Goal: Transaction & Acquisition: Obtain resource

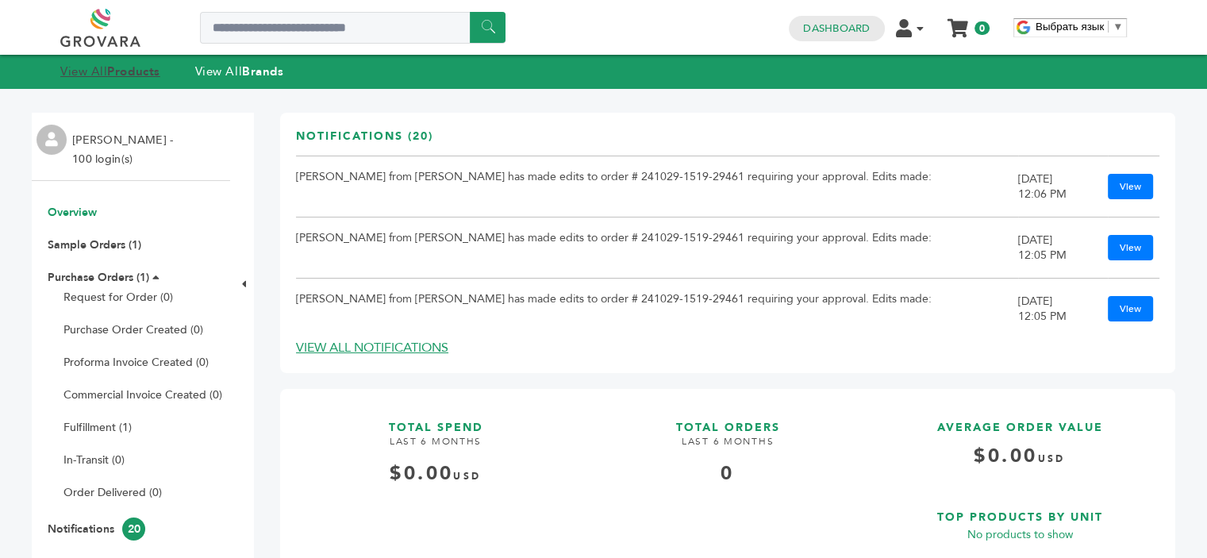
click at [83, 71] on link "View All Products" at bounding box center [110, 71] width 100 height 16
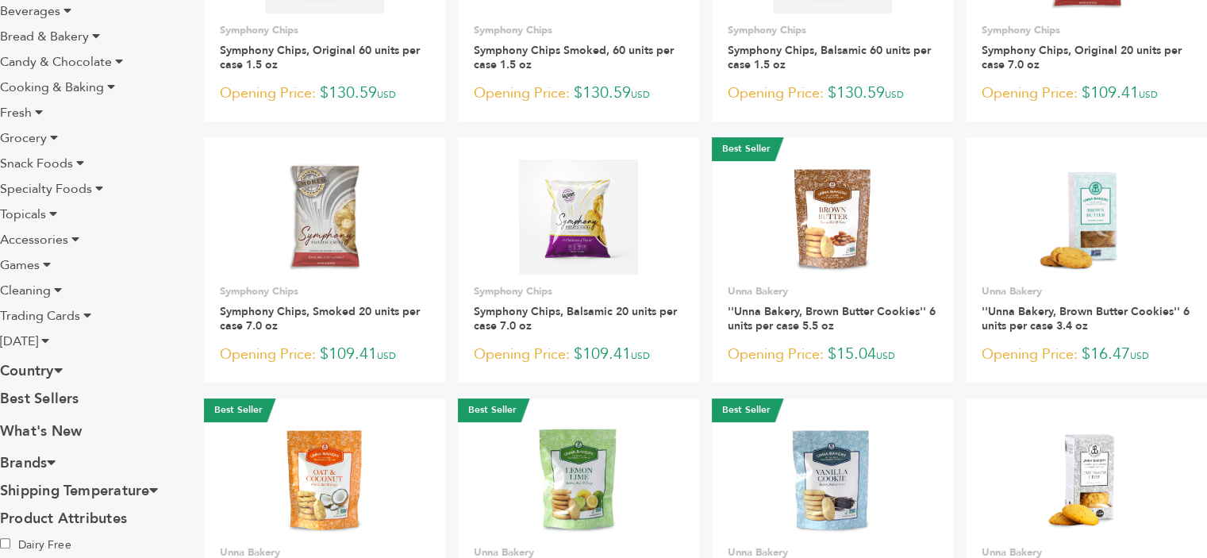
click at [50, 140] on icon at bounding box center [54, 137] width 8 height 13
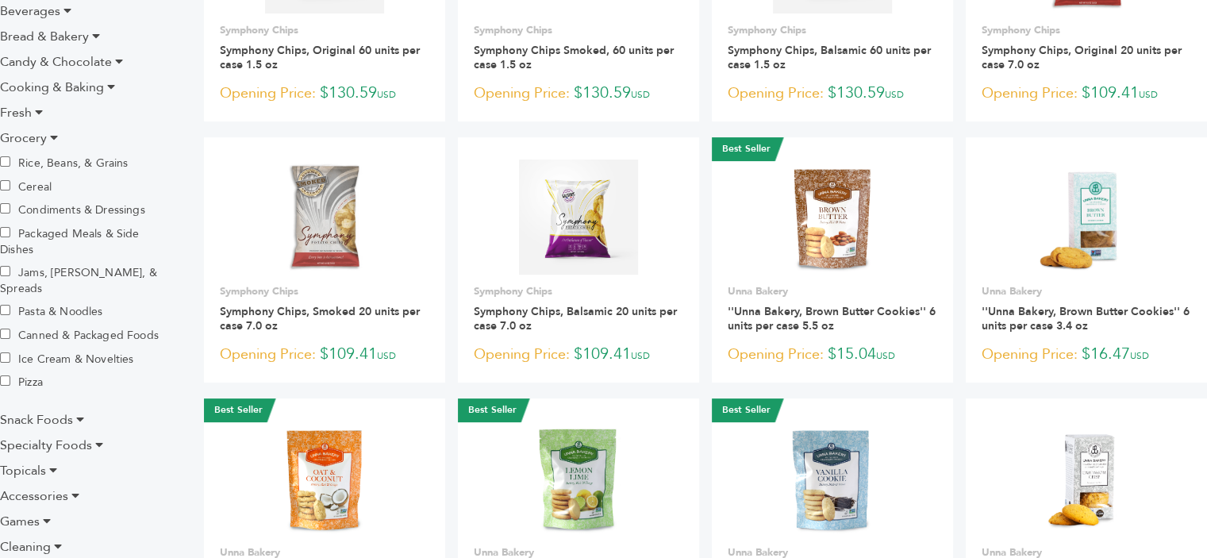
click at [50, 140] on icon at bounding box center [54, 137] width 8 height 13
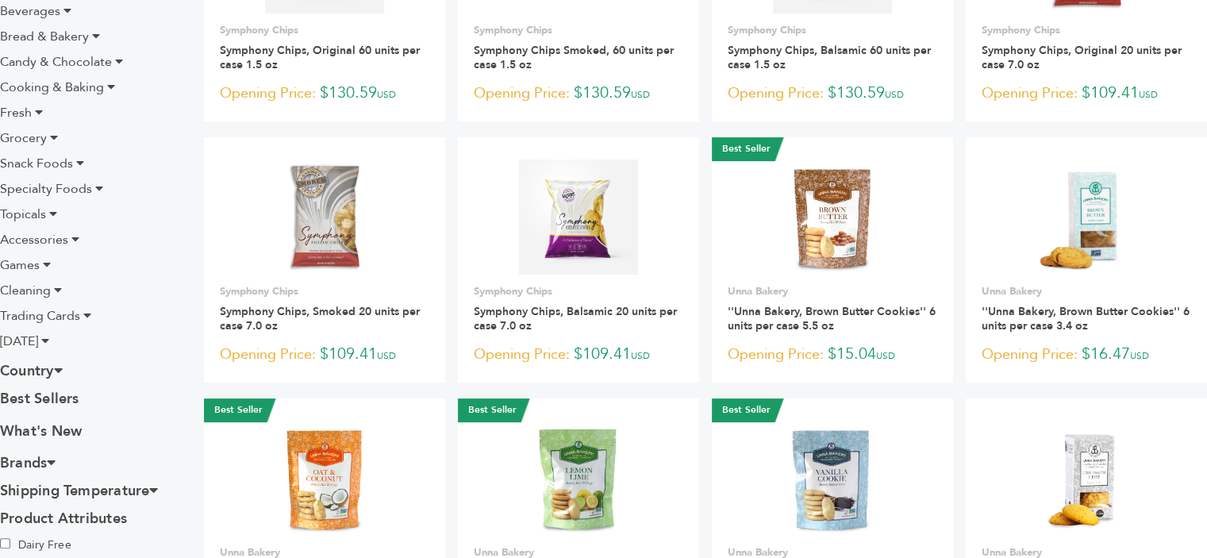
click at [32, 117] on li "Fresh" at bounding box center [89, 112] width 179 height 19
click at [35, 111] on icon at bounding box center [39, 112] width 8 height 13
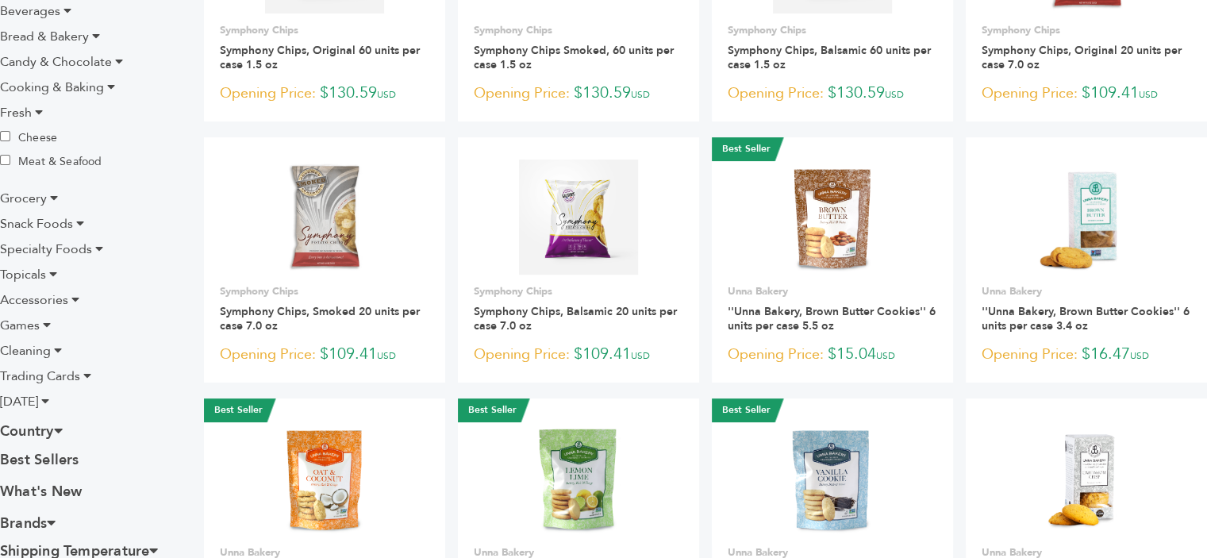
click at [103, 88] on li "Cooking & Baking" at bounding box center [89, 87] width 179 height 19
click at [109, 86] on icon at bounding box center [111, 86] width 8 height 13
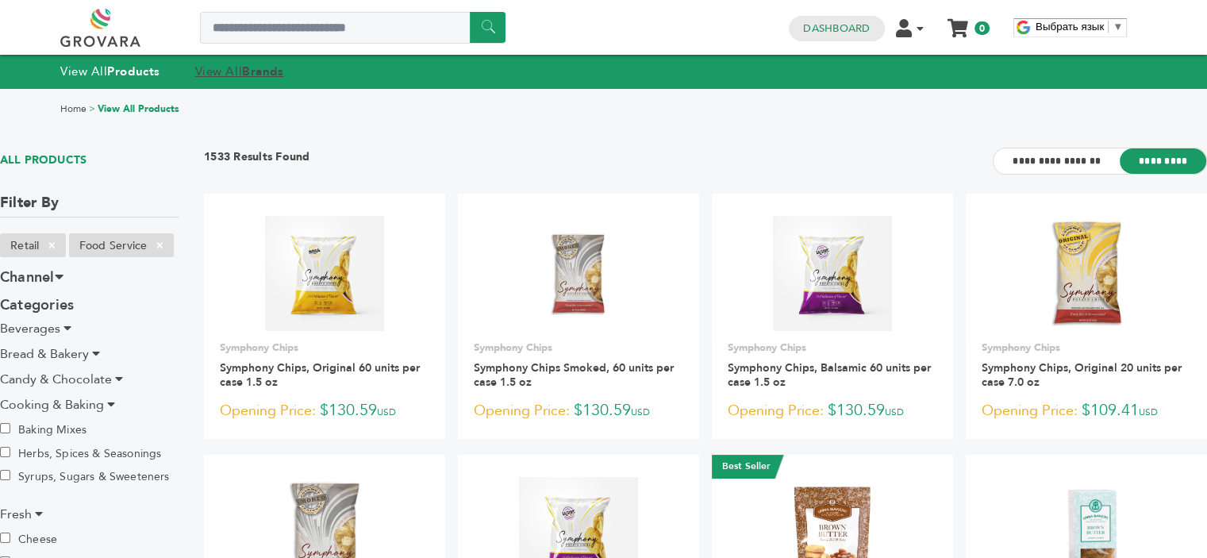
click at [253, 73] on strong "Brands" at bounding box center [262, 71] width 41 height 16
click at [240, 69] on link "View All Brands" at bounding box center [239, 71] width 89 height 16
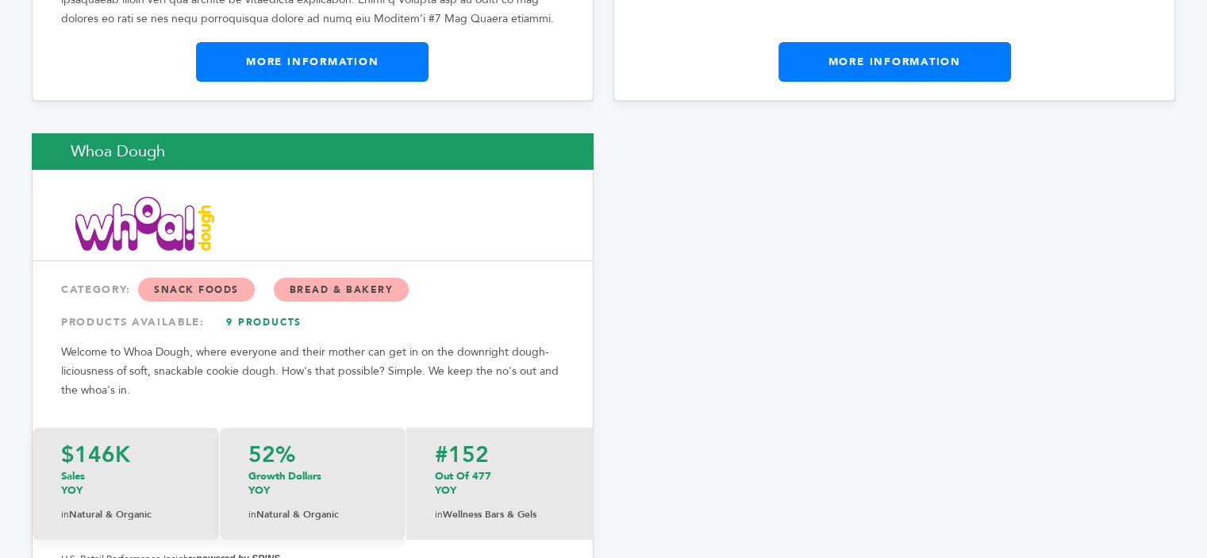
scroll to position [29723, 0]
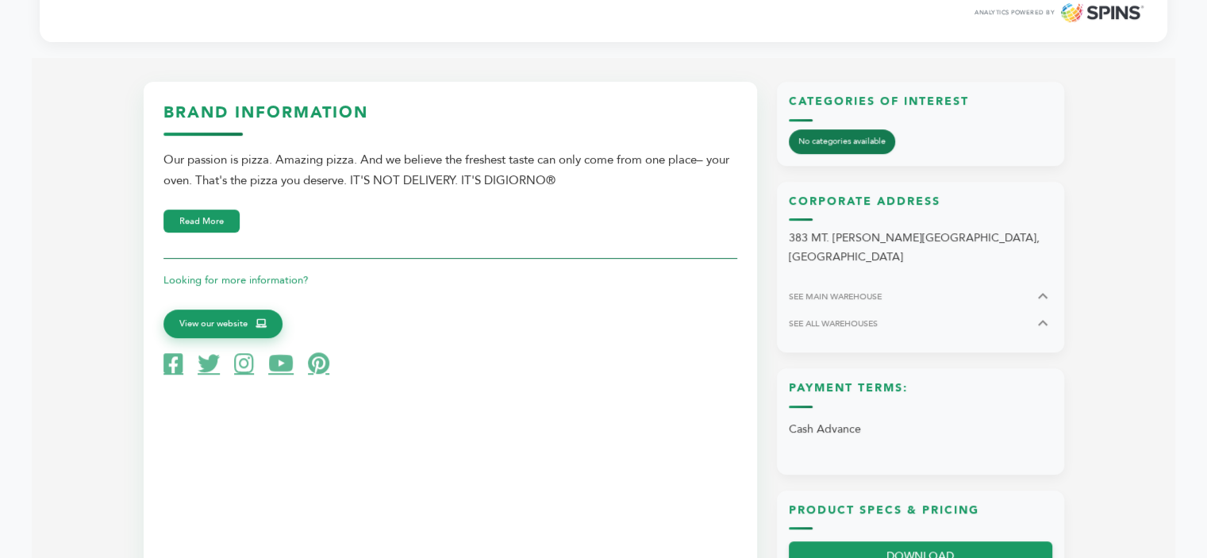
scroll to position [793, 0]
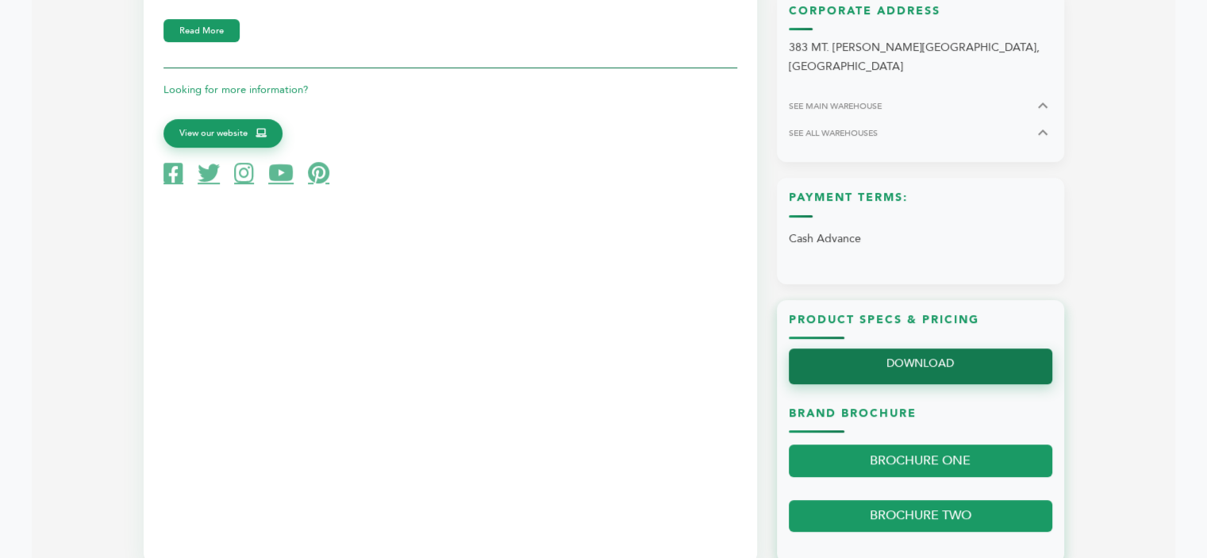
click at [877, 353] on link "DOWNLOAD" at bounding box center [920, 366] width 263 height 36
click at [908, 351] on link "DOWNLOAD" at bounding box center [920, 366] width 263 height 36
